Goal: Check status: Check status

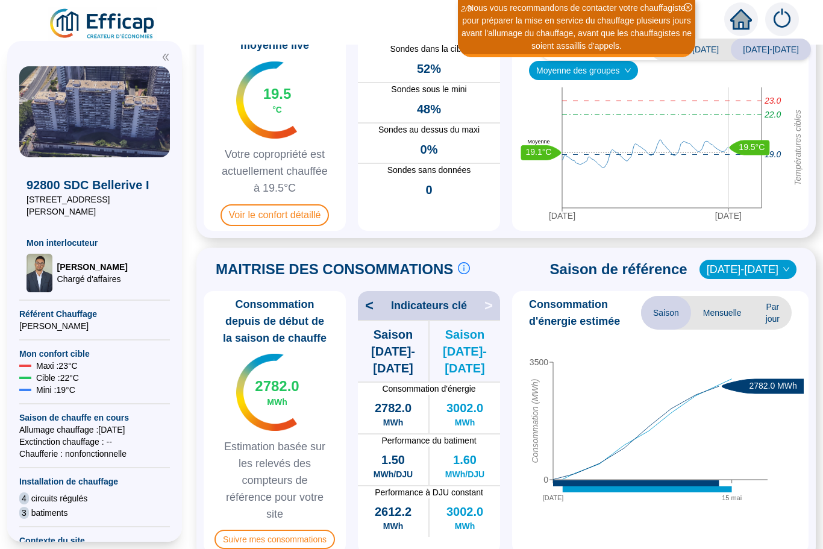
scroll to position [86, 0]
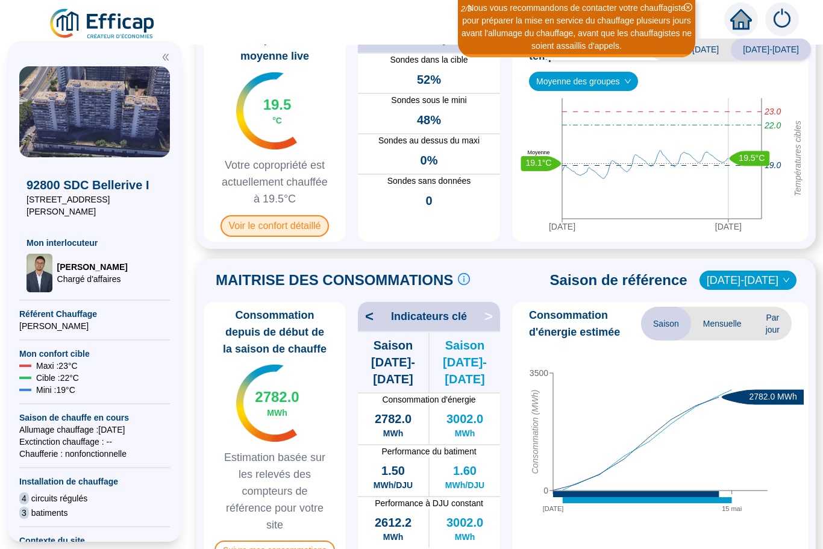
click at [267, 231] on span "Voir le confort détaillé" at bounding box center [274, 226] width 109 height 22
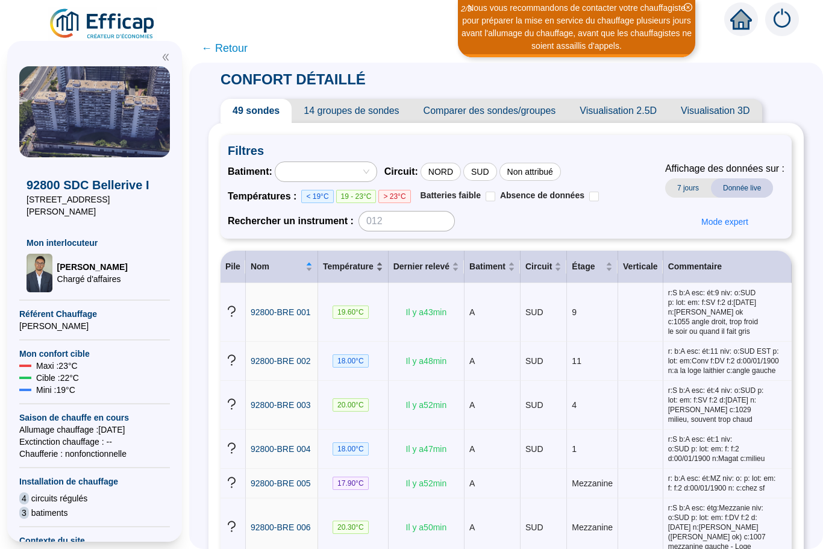
click at [375, 269] on div "Température" at bounding box center [353, 266] width 60 height 13
click at [379, 270] on div "Température" at bounding box center [353, 266] width 60 height 13
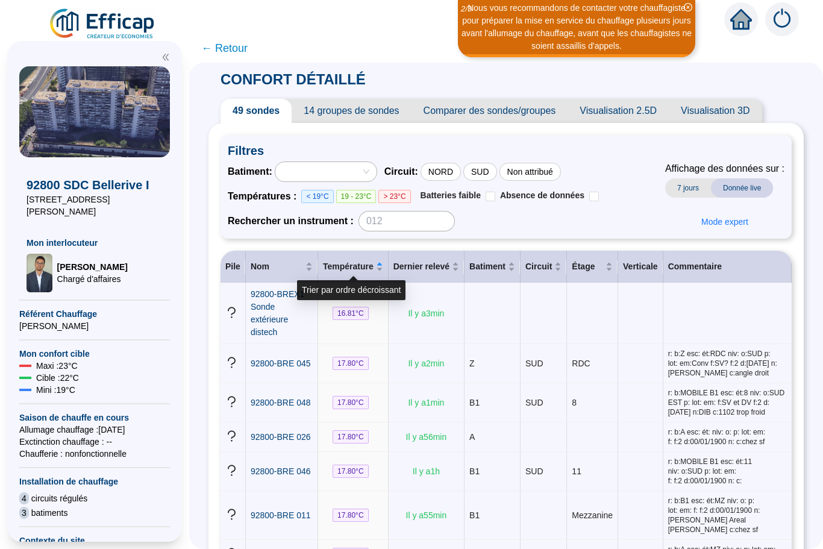
click at [203, 54] on span "← Retour" at bounding box center [224, 48] width 46 height 17
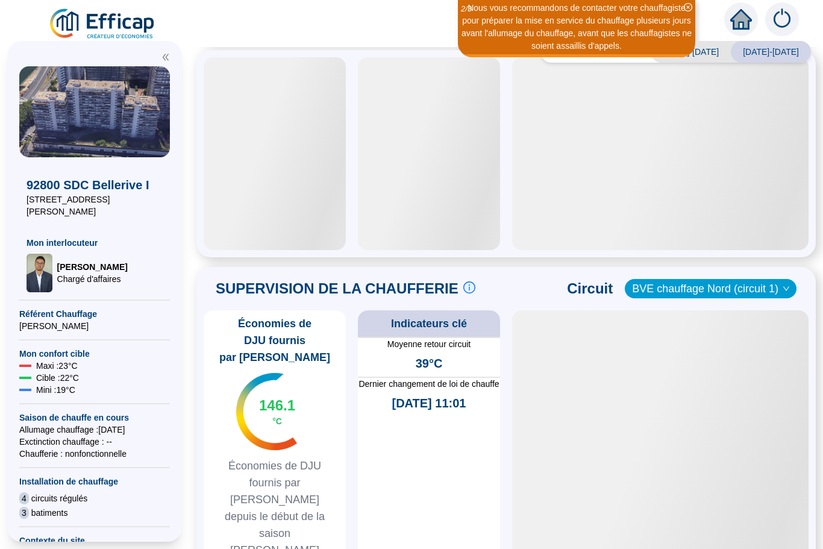
scroll to position [297, 0]
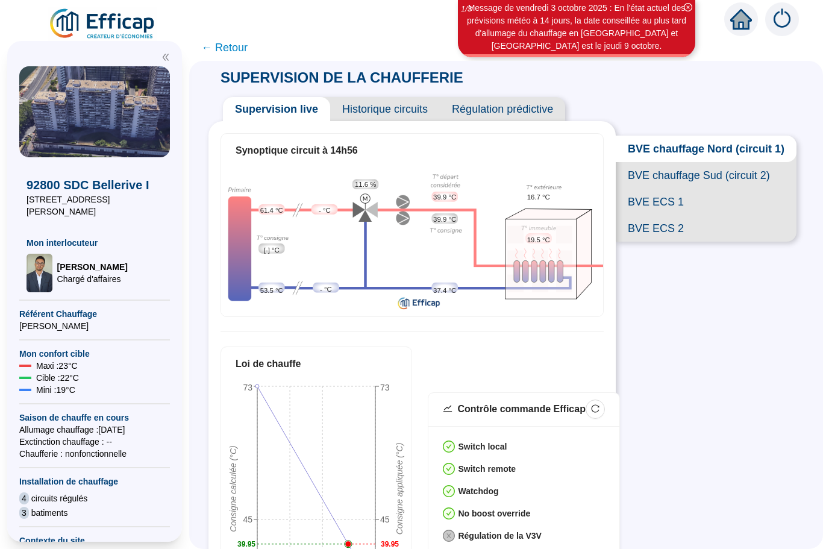
click at [691, 176] on span "BVE chauffage Sud (circuit 2)" at bounding box center [706, 175] width 181 height 27
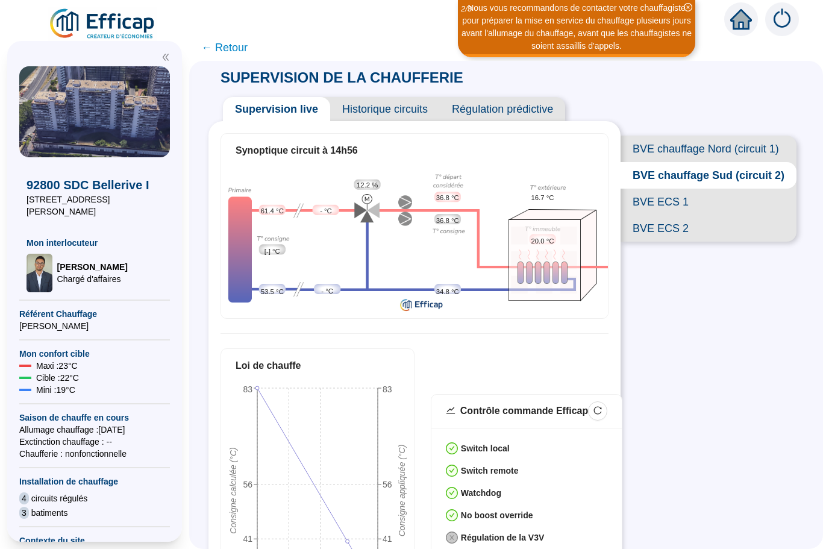
click at [646, 198] on span "BVE ECS 1" at bounding box center [708, 202] width 176 height 27
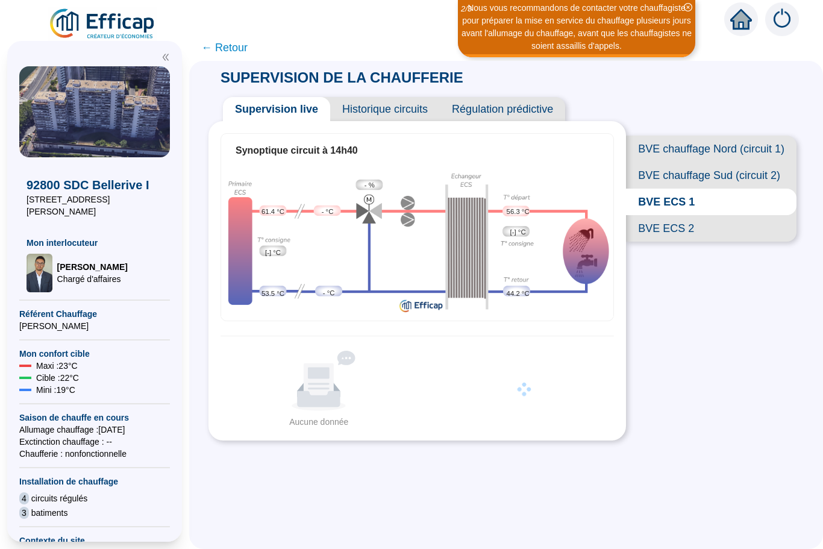
click at [668, 232] on span "BVE ECS 2" at bounding box center [711, 228] width 170 height 27
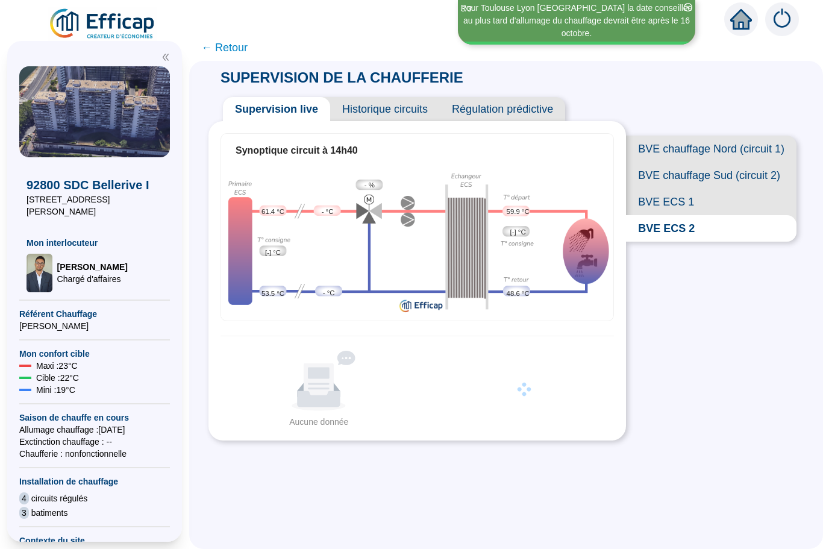
click at [667, 204] on span "BVE ECS 1" at bounding box center [711, 202] width 170 height 27
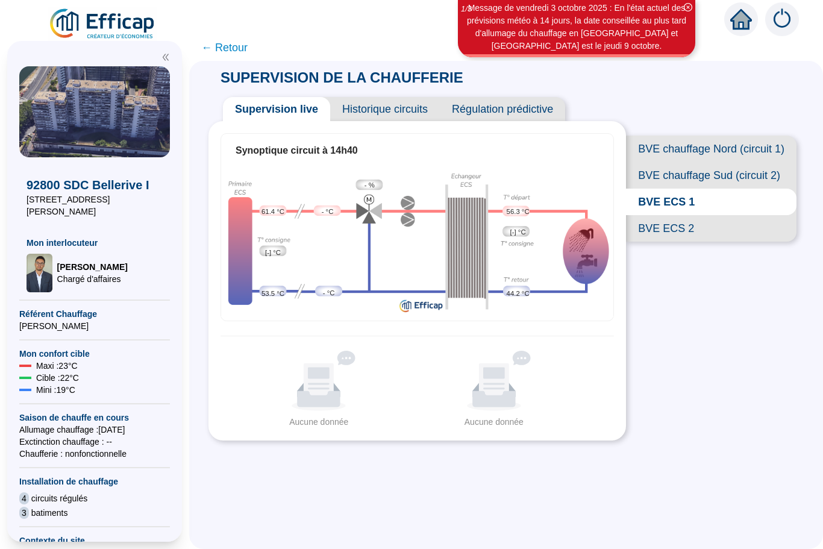
click at [685, 226] on span "BVE ECS 2" at bounding box center [711, 228] width 170 height 27
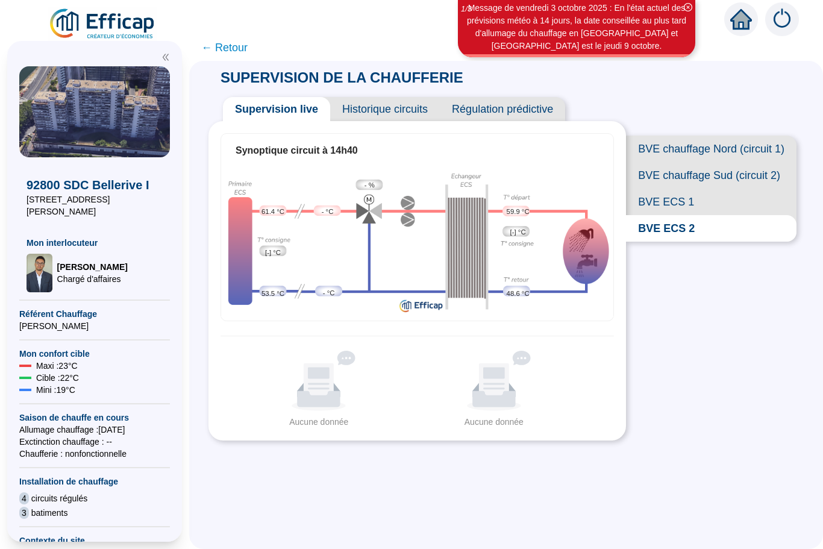
click at [673, 197] on span "BVE ECS 1" at bounding box center [711, 202] width 170 height 27
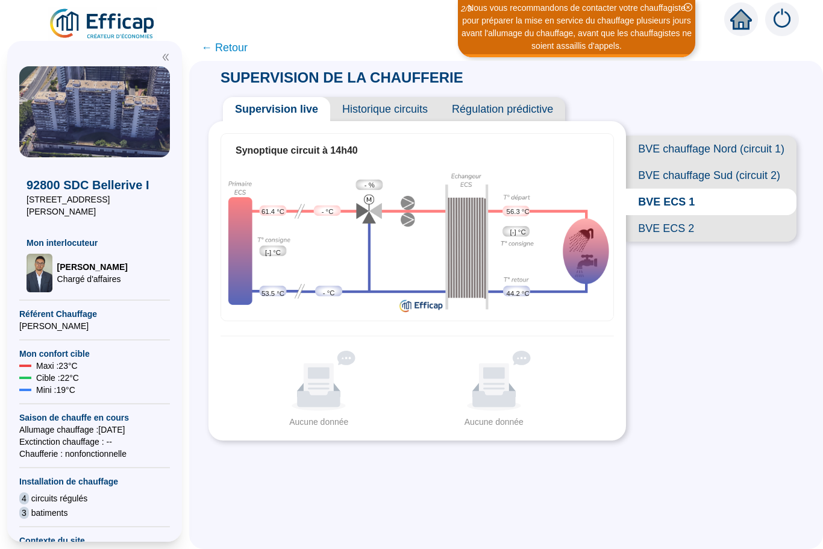
click at [711, 158] on span "BVE chauffage Nord (circuit 1)" at bounding box center [711, 149] width 170 height 27
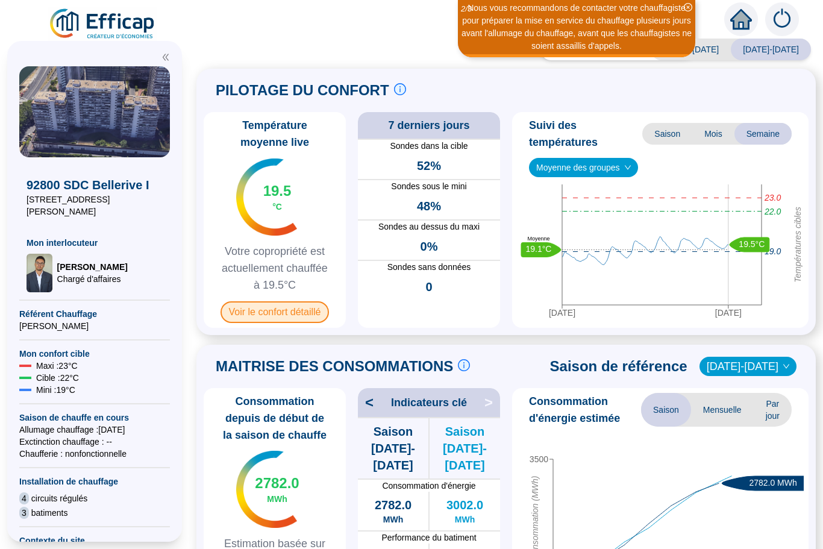
click at [271, 311] on span "Voir le confort détaillé" at bounding box center [274, 312] width 109 height 22
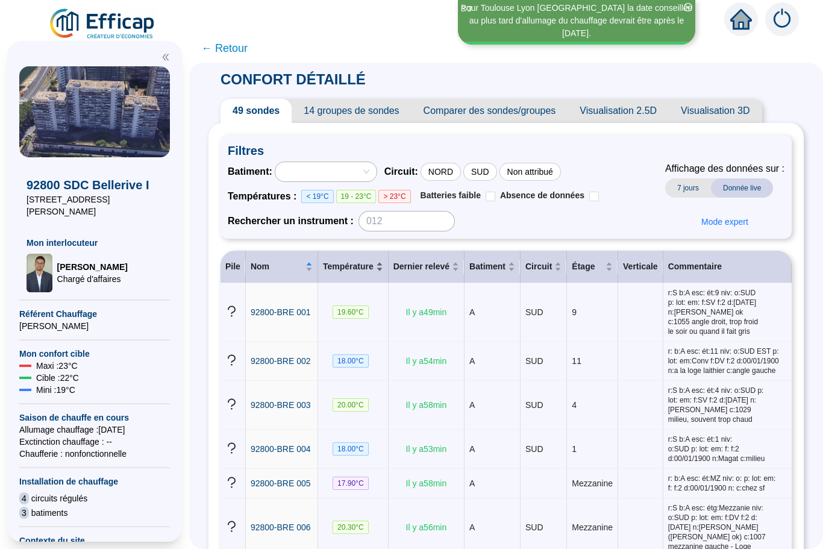
click at [377, 270] on div "Température" at bounding box center [353, 266] width 60 height 13
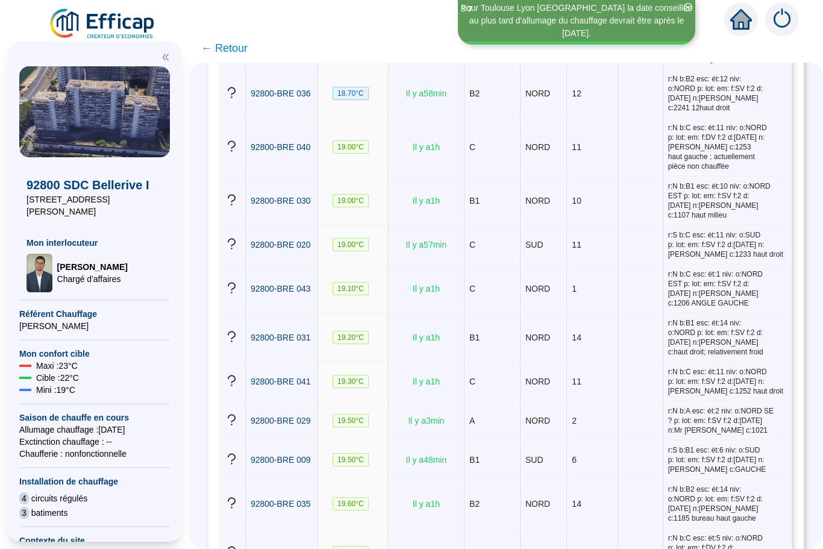
scroll to position [867, 0]
